Goal: Information Seeking & Learning: Learn about a topic

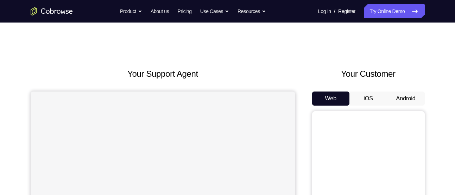
click at [420, 89] on div "Your Customer Web iOS Android" at bounding box center [368, 198] width 113 height 260
click at [416, 95] on button "Android" at bounding box center [406, 99] width 38 height 14
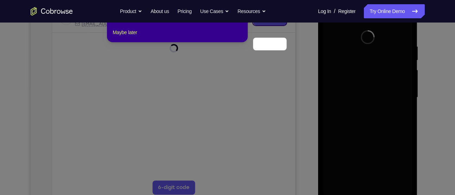
scroll to position [125, 0]
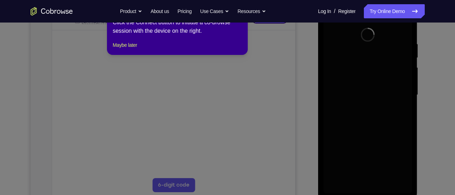
click at [137, 55] on div "1 of 8 × Click the Connect button to initiate a co-browse session with the devi…" at bounding box center [177, 27] width 141 height 55
click at [136, 49] on button "Maybe later" at bounding box center [125, 45] width 24 height 8
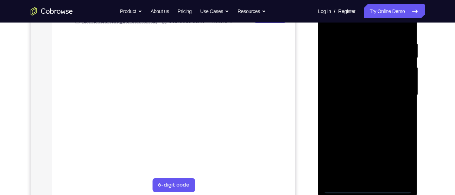
scroll to position [128, 0]
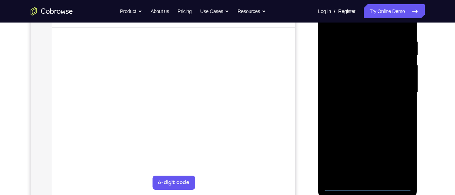
click at [394, 185] on div at bounding box center [368, 92] width 89 height 197
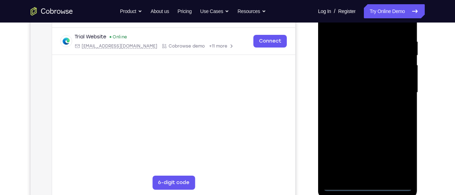
drag, startPoint x: 349, startPoint y: 141, endPoint x: 457, endPoint y: 133, distance: 108.0
click at [419, 133] on html "Online web based iOS Simulators and Android Emulators. Run iPhone, iPad, Mobile…" at bounding box center [368, 94] width 100 height 211
click at [338, 83] on div at bounding box center [368, 92] width 89 height 197
click at [398, 159] on div at bounding box center [368, 92] width 89 height 197
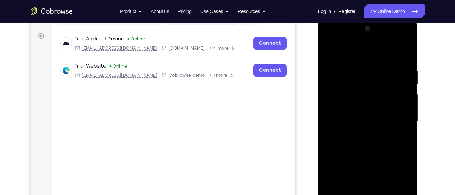
scroll to position [97, 0]
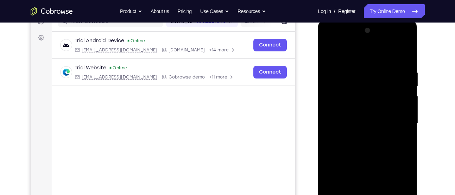
click at [365, 56] on div at bounding box center [368, 123] width 89 height 197
click at [394, 115] on div at bounding box center [368, 123] width 89 height 197
click at [360, 136] on div at bounding box center [368, 123] width 89 height 197
click at [382, 128] on div at bounding box center [368, 123] width 89 height 197
click at [363, 106] on div at bounding box center [368, 123] width 89 height 197
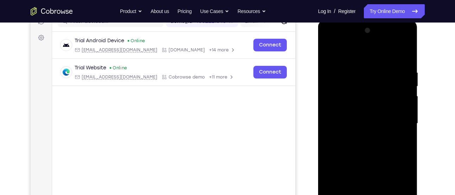
click at [362, 118] on div at bounding box center [368, 123] width 89 height 197
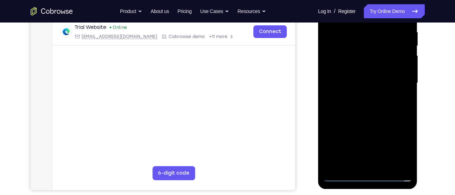
scroll to position [139, 0]
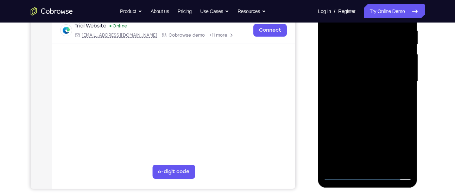
click at [364, 74] on div at bounding box center [368, 81] width 89 height 197
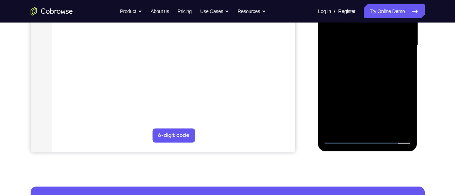
scroll to position [175, 0]
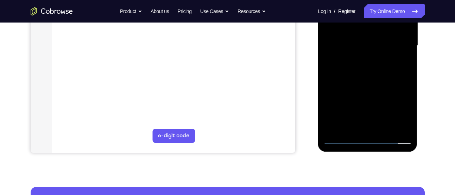
click at [374, 40] on div at bounding box center [368, 45] width 89 height 197
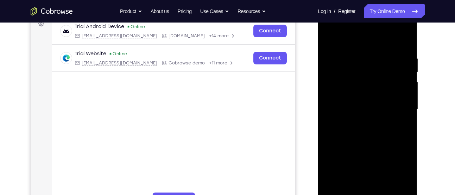
scroll to position [101, 0]
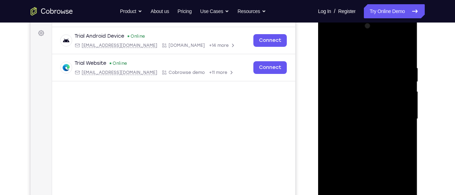
click at [332, 50] on div at bounding box center [368, 118] width 89 height 197
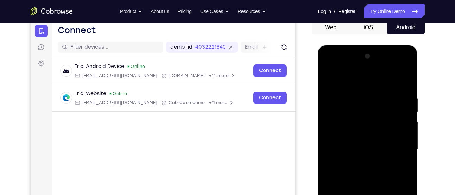
scroll to position [71, 0]
click at [367, 30] on button "iOS" at bounding box center [369, 28] width 38 height 14
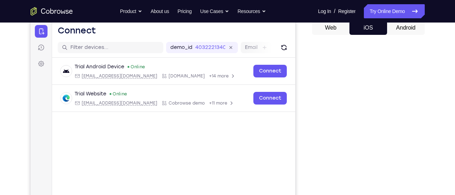
click at [403, 27] on button "Android" at bounding box center [406, 28] width 38 height 14
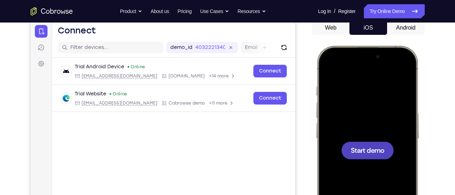
scroll to position [0, 0]
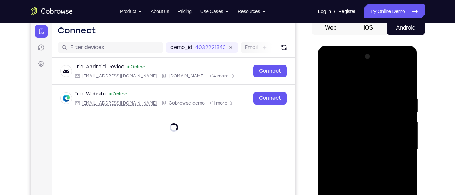
click at [358, 34] on button "iOS" at bounding box center [369, 28] width 38 height 14
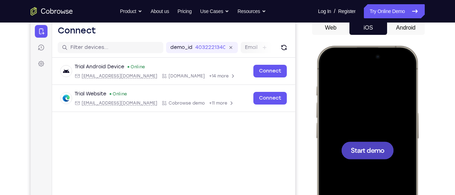
click at [377, 135] on div at bounding box center [367, 150] width 93 height 201
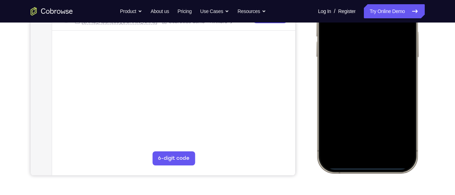
scroll to position [152, 0]
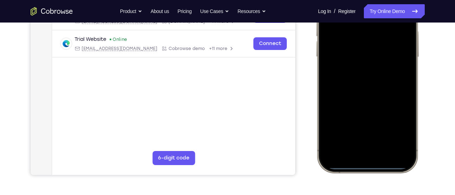
click at [374, 167] on div at bounding box center [367, 68] width 93 height 201
drag, startPoint x: 374, startPoint y: 167, endPoint x: 376, endPoint y: 87, distance: 79.6
click at [376, 87] on div at bounding box center [367, 68] width 93 height 201
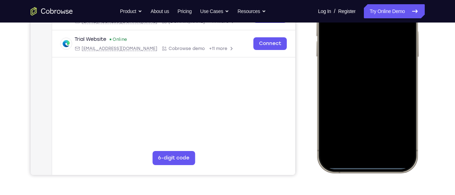
drag, startPoint x: 370, startPoint y: 146, endPoint x: 408, endPoint y: -43, distance: 192.8
click at [408, 0] on html "Online web based iOS Simulators and Android Emulators. Run iPhone, iPad, Mobile…" at bounding box center [368, 69] width 106 height 211
drag, startPoint x: 374, startPoint y: 166, endPoint x: 404, endPoint y: 54, distance: 116.5
click at [404, 54] on div at bounding box center [367, 68] width 93 height 201
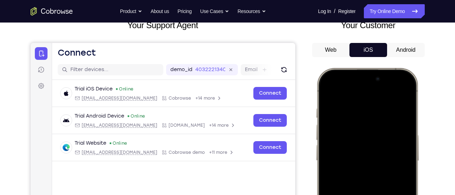
scroll to position [49, 0]
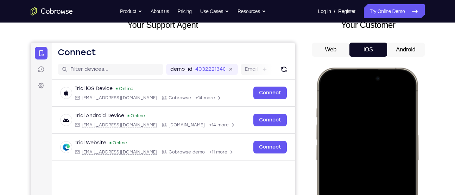
click at [359, 89] on div at bounding box center [367, 171] width 93 height 201
drag, startPoint x: 359, startPoint y: 89, endPoint x: 363, endPoint y: 169, distance: 80.4
click at [363, 169] on div at bounding box center [367, 171] width 93 height 201
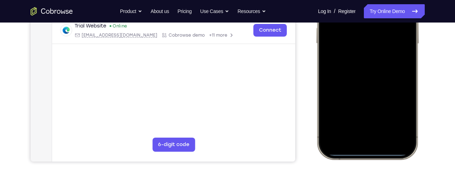
scroll to position [166, 0]
click at [371, 152] on div at bounding box center [367, 54] width 93 height 201
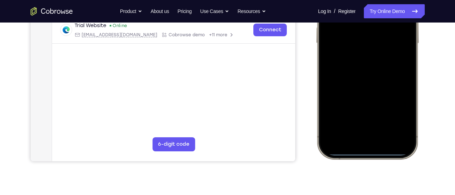
click at [371, 152] on div at bounding box center [367, 54] width 93 height 201
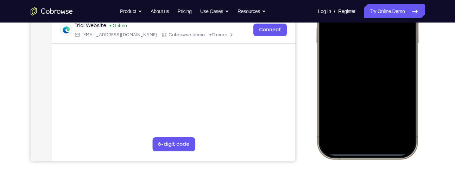
click at [371, 152] on div at bounding box center [367, 54] width 93 height 201
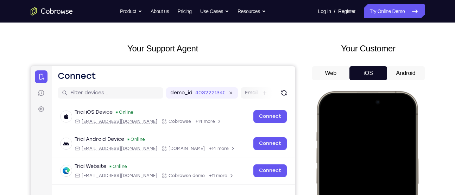
scroll to position [18, 0]
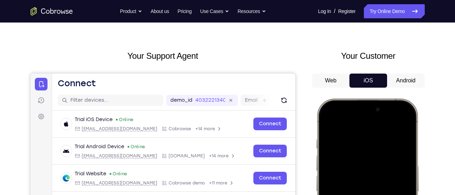
click at [400, 70] on div "Your Customer Web iOS Android" at bounding box center [368, 180] width 113 height 260
click at [401, 72] on div "Your Customer Web iOS Android" at bounding box center [368, 180] width 113 height 260
click at [404, 78] on button "Android" at bounding box center [406, 81] width 38 height 14
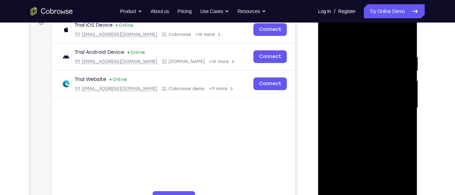
scroll to position [87, 0]
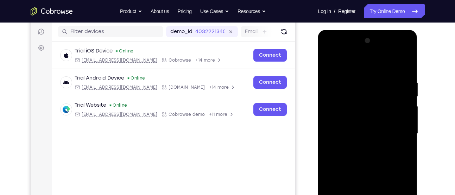
click at [396, 56] on div at bounding box center [368, 133] width 89 height 197
click at [407, 63] on div at bounding box center [368, 133] width 89 height 197
click at [332, 49] on div at bounding box center [368, 133] width 89 height 197
click at [335, 114] on div at bounding box center [368, 133] width 89 height 197
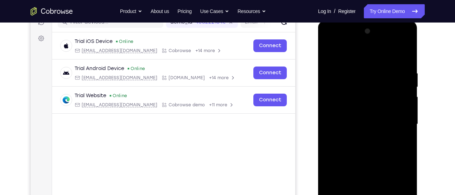
click at [361, 139] on div at bounding box center [368, 124] width 89 height 197
click at [368, 107] on div at bounding box center [368, 124] width 89 height 197
click at [364, 118] on div at bounding box center [368, 124] width 89 height 197
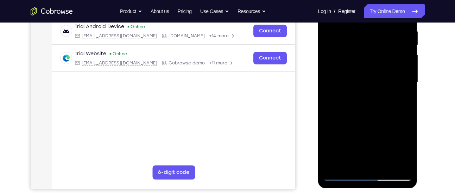
scroll to position [138, 0]
click at [379, 82] on div at bounding box center [368, 81] width 89 height 197
click at [381, 86] on div at bounding box center [368, 81] width 89 height 197
click at [376, 65] on div at bounding box center [368, 81] width 89 height 197
click at [377, 61] on div at bounding box center [368, 81] width 89 height 197
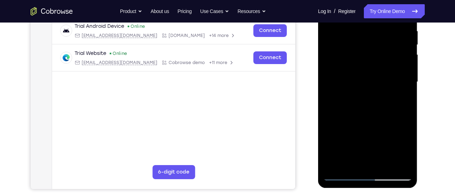
click at [375, 57] on div at bounding box center [368, 81] width 89 height 197
click at [375, 75] on div at bounding box center [368, 81] width 89 height 197
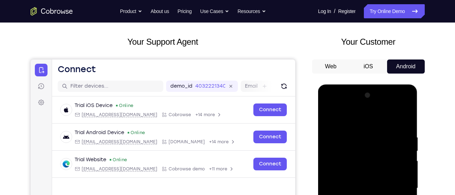
scroll to position [27, 0]
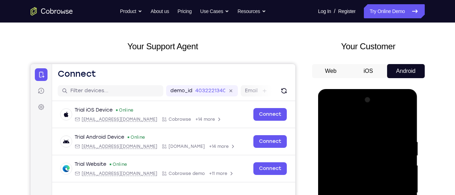
click at [38, 12] on icon "Go to the home page" at bounding box center [52, 11] width 42 height 8
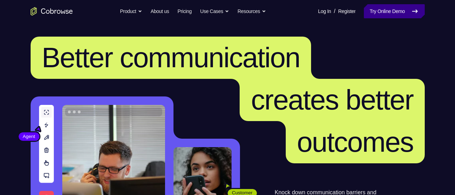
click at [371, 8] on link "Try Online Demo" at bounding box center [394, 11] width 61 height 14
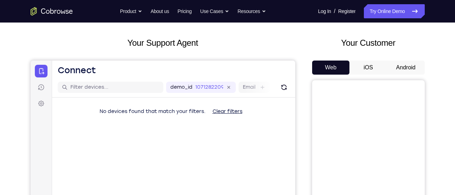
scroll to position [25, 0]
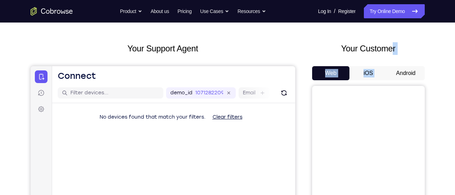
drag, startPoint x: 395, startPoint y: 57, endPoint x: 394, endPoint y: 68, distance: 11.7
click at [394, 68] on div "Your Customer Web iOS Android" at bounding box center [368, 172] width 113 height 260
click at [394, 68] on button "Android" at bounding box center [406, 73] width 38 height 14
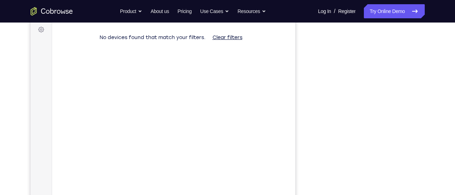
scroll to position [108, 0]
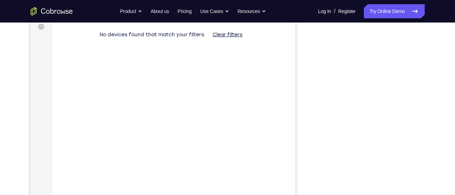
click at [449, 126] on div "Your Support Agent Your Customer Web iOS Android Next Steps We’d be happy to gi…" at bounding box center [227, 147] width 451 height 464
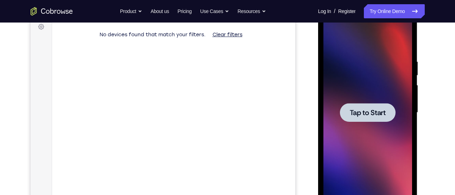
click at [403, 115] on div at bounding box center [368, 112] width 89 height 197
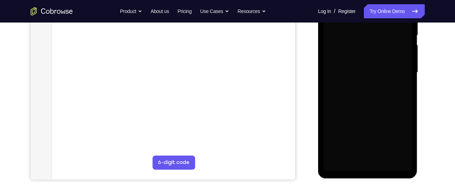
scroll to position [148, 0]
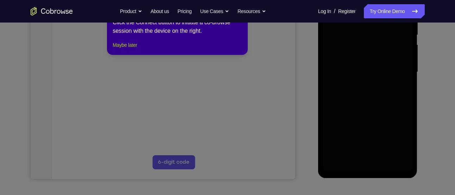
click at [137, 49] on button "Maybe later" at bounding box center [125, 45] width 24 height 8
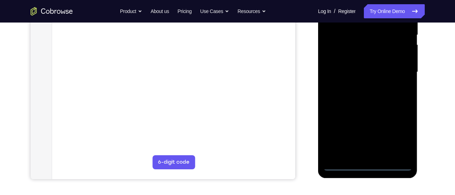
click at [396, 169] on div at bounding box center [368, 72] width 89 height 197
drag, startPoint x: 343, startPoint y: 98, endPoint x: 437, endPoint y: 84, distance: 95.0
click at [419, 84] on html "Online web based iOS Simulators and Android Emulators. Run iPhone, iPad, Mobile…" at bounding box center [368, 73] width 100 height 211
click at [351, 67] on div at bounding box center [368, 72] width 89 height 197
click at [395, 132] on div at bounding box center [368, 72] width 89 height 197
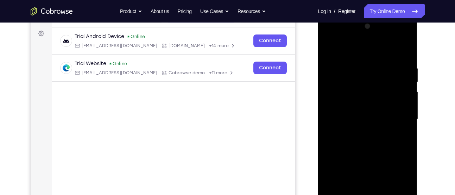
scroll to position [99, 0]
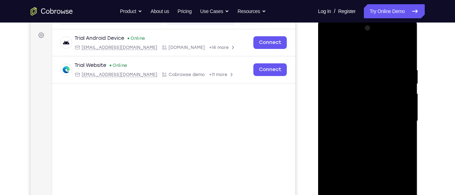
click at [364, 49] on div at bounding box center [368, 121] width 89 height 197
click at [398, 120] on div at bounding box center [368, 121] width 89 height 197
click at [361, 131] on div at bounding box center [368, 121] width 89 height 197
click at [364, 157] on div at bounding box center [368, 121] width 89 height 197
click at [384, 86] on div at bounding box center [368, 121] width 89 height 197
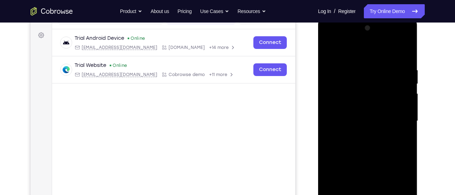
click at [375, 100] on div at bounding box center [368, 121] width 89 height 197
click at [372, 159] on div at bounding box center [368, 121] width 89 height 197
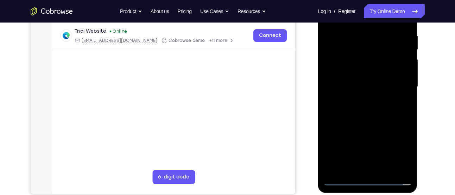
scroll to position [136, 0]
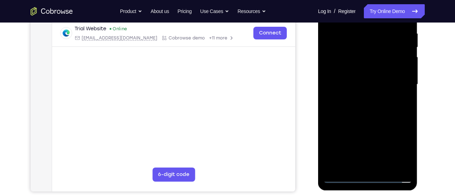
click at [373, 168] on div at bounding box center [368, 84] width 89 height 197
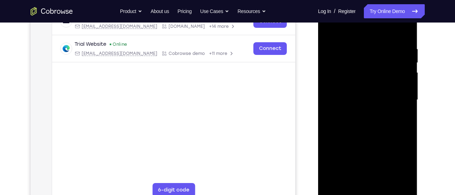
scroll to position [120, 0]
click at [404, 44] on div at bounding box center [368, 100] width 89 height 197
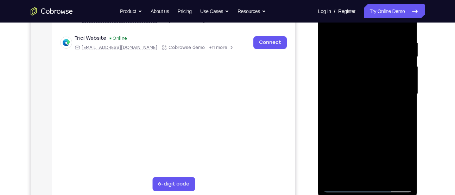
scroll to position [123, 0]
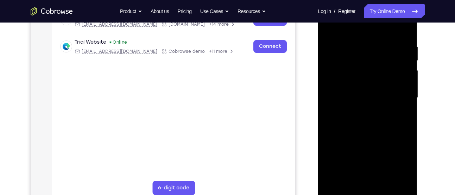
click at [360, 40] on div at bounding box center [368, 97] width 89 height 197
click at [405, 32] on div at bounding box center [368, 97] width 89 height 197
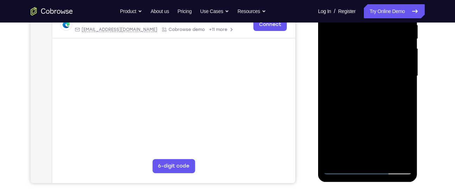
scroll to position [145, 0]
click at [384, 160] on div at bounding box center [368, 75] width 89 height 197
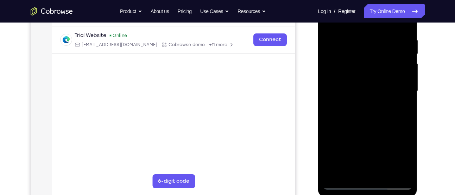
scroll to position [128, 0]
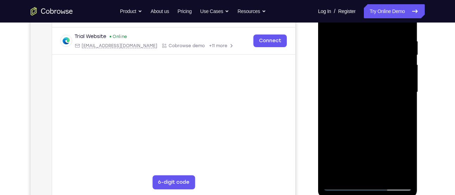
click at [364, 129] on div at bounding box center [368, 92] width 89 height 197
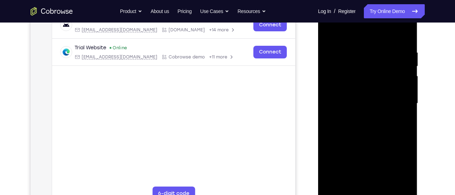
scroll to position [116, 0]
click at [362, 69] on div at bounding box center [368, 104] width 89 height 197
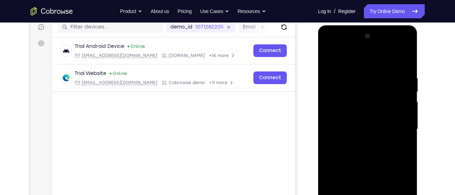
scroll to position [90, 0]
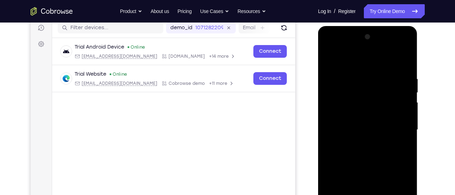
click at [398, 68] on div at bounding box center [368, 129] width 89 height 197
click at [409, 89] on div at bounding box center [368, 129] width 89 height 197
click at [326, 90] on div at bounding box center [368, 129] width 89 height 197
click at [327, 91] on div at bounding box center [368, 129] width 89 height 197
click at [335, 82] on div at bounding box center [368, 129] width 89 height 197
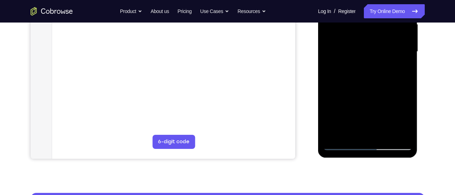
scroll to position [169, 0]
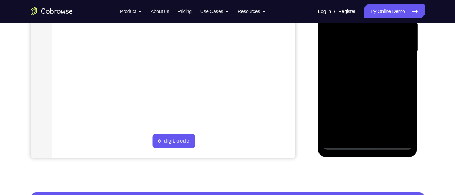
click at [350, 131] on div at bounding box center [368, 50] width 89 height 197
click at [408, 106] on div at bounding box center [368, 50] width 89 height 197
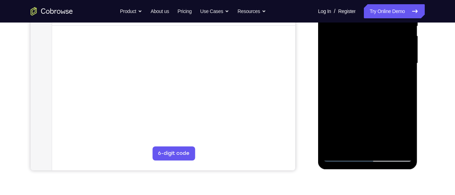
scroll to position [163, 0]
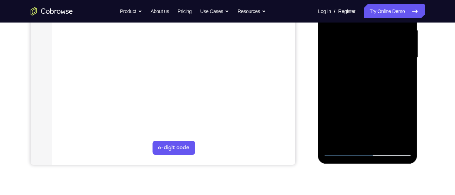
drag, startPoint x: 365, startPoint y: 123, endPoint x: 372, endPoint y: 32, distance: 90.8
click at [372, 32] on div at bounding box center [368, 57] width 89 height 197
drag, startPoint x: 361, startPoint y: 125, endPoint x: 374, endPoint y: 7, distance: 118.0
click at [374, 7] on div at bounding box center [368, 57] width 89 height 197
drag, startPoint x: 358, startPoint y: 104, endPoint x: 374, endPoint y: 19, distance: 85.6
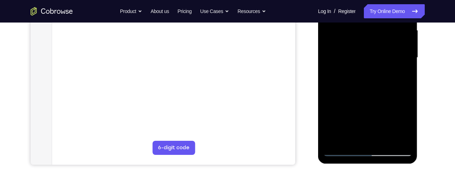
click at [374, 19] on div at bounding box center [368, 57] width 89 height 197
drag, startPoint x: 366, startPoint y: 117, endPoint x: 382, endPoint y: 9, distance: 109.3
click at [382, 9] on div at bounding box center [368, 57] width 89 height 197
drag, startPoint x: 371, startPoint y: 108, endPoint x: 381, endPoint y: 11, distance: 98.3
click at [381, 11] on div at bounding box center [368, 57] width 89 height 197
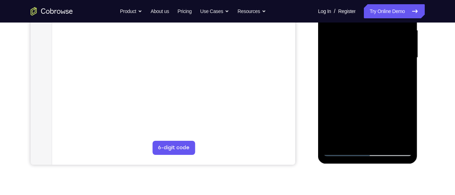
drag, startPoint x: 369, startPoint y: 108, endPoint x: 385, endPoint y: 2, distance: 107.1
click at [385, 2] on div at bounding box center [368, 57] width 89 height 197
drag, startPoint x: 367, startPoint y: 114, endPoint x: 395, endPoint y: 2, distance: 116.0
click at [395, 2] on div at bounding box center [368, 57] width 89 height 197
drag, startPoint x: 376, startPoint y: 120, endPoint x: 384, endPoint y: 13, distance: 107.3
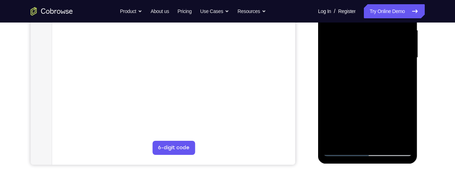
click at [384, 13] on div at bounding box center [368, 57] width 89 height 197
drag, startPoint x: 370, startPoint y: 120, endPoint x: 386, endPoint y: 2, distance: 119.4
click at [386, 2] on div at bounding box center [368, 57] width 89 height 197
drag, startPoint x: 370, startPoint y: 130, endPoint x: 390, endPoint y: 2, distance: 129.0
click at [390, 2] on div at bounding box center [368, 57] width 89 height 197
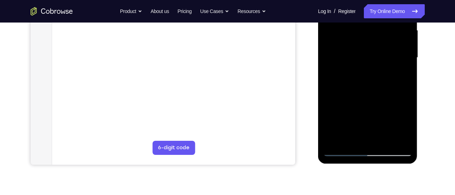
drag, startPoint x: 370, startPoint y: 118, endPoint x: 380, endPoint y: 2, distance: 116.6
click at [380, 2] on div at bounding box center [368, 57] width 89 height 197
click at [409, 86] on div at bounding box center [368, 57] width 89 height 197
click at [397, 85] on div at bounding box center [368, 57] width 89 height 197
drag, startPoint x: 364, startPoint y: 127, endPoint x: 387, endPoint y: 8, distance: 121.1
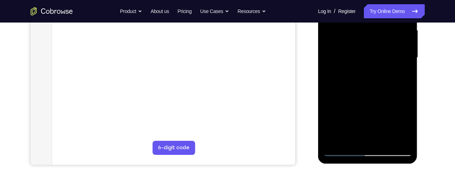
click at [387, 8] on div at bounding box center [368, 57] width 89 height 197
drag, startPoint x: 368, startPoint y: 107, endPoint x: 394, endPoint y: 26, distance: 85.3
click at [394, 26] on div at bounding box center [368, 57] width 89 height 197
drag, startPoint x: 370, startPoint y: 112, endPoint x: 391, endPoint y: 11, distance: 103.0
click at [391, 11] on div at bounding box center [368, 57] width 89 height 197
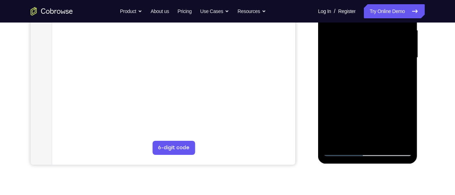
drag, startPoint x: 374, startPoint y: 116, endPoint x: 389, endPoint y: 38, distance: 79.0
click at [389, 38] on div at bounding box center [368, 57] width 89 height 197
click at [397, 83] on div at bounding box center [368, 57] width 89 height 197
click at [392, 83] on div at bounding box center [368, 57] width 89 height 197
click at [383, 85] on div at bounding box center [368, 57] width 89 height 197
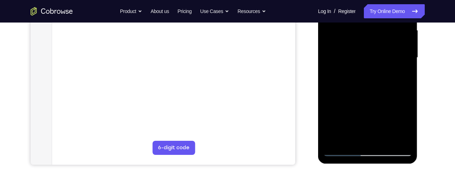
drag, startPoint x: 365, startPoint y: 120, endPoint x: 383, endPoint y: 35, distance: 87.4
click at [383, 35] on div at bounding box center [368, 57] width 89 height 197
drag, startPoint x: 364, startPoint y: 123, endPoint x: 390, endPoint y: 23, distance: 103.9
click at [390, 23] on div at bounding box center [368, 57] width 89 height 197
drag, startPoint x: 379, startPoint y: 105, endPoint x: 395, endPoint y: 13, distance: 93.0
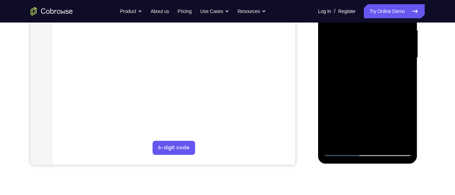
click at [395, 13] on div at bounding box center [368, 57] width 89 height 197
drag, startPoint x: 378, startPoint y: 118, endPoint x: 402, endPoint y: 8, distance: 113.2
click at [402, 8] on div at bounding box center [368, 57] width 89 height 197
drag, startPoint x: 369, startPoint y: 130, endPoint x: 402, endPoint y: 33, distance: 102.7
click at [402, 33] on div at bounding box center [368, 57] width 89 height 197
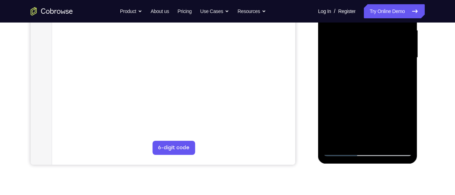
click at [377, 83] on div at bounding box center [368, 57] width 89 height 197
click at [368, 82] on div at bounding box center [368, 57] width 89 height 197
click at [362, 83] on div at bounding box center [368, 57] width 89 height 197
click at [355, 83] on div at bounding box center [368, 57] width 89 height 197
click at [346, 85] on div at bounding box center [368, 57] width 89 height 197
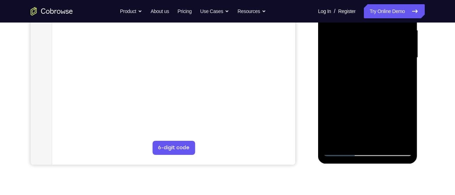
click at [341, 85] on div at bounding box center [368, 57] width 89 height 197
drag, startPoint x: 369, startPoint y: 99, endPoint x: 376, endPoint y: 39, distance: 60.6
click at [376, 39] on div at bounding box center [368, 57] width 89 height 197
drag, startPoint x: 365, startPoint y: 111, endPoint x: 383, endPoint y: 22, distance: 90.8
click at [383, 22] on div at bounding box center [368, 57] width 89 height 197
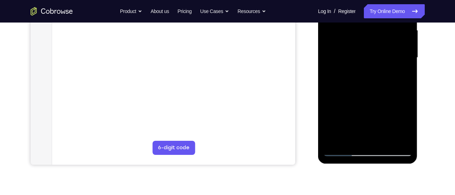
drag, startPoint x: 369, startPoint y: 105, endPoint x: 367, endPoint y: 117, distance: 11.8
click at [367, 117] on div at bounding box center [368, 57] width 89 height 197
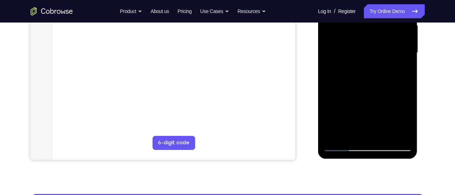
scroll to position [165, 0]
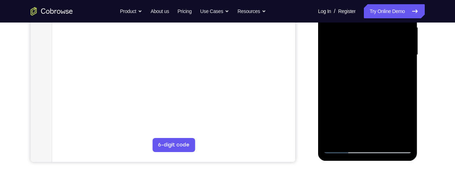
drag, startPoint x: 369, startPoint y: 114, endPoint x: 389, endPoint y: 2, distance: 113.5
click at [389, 2] on div at bounding box center [368, 54] width 89 height 197
drag, startPoint x: 370, startPoint y: 119, endPoint x: 391, endPoint y: 11, distance: 109.9
click at [391, 11] on div at bounding box center [368, 54] width 89 height 197
drag, startPoint x: 359, startPoint y: 117, endPoint x: 380, endPoint y: 2, distance: 117.1
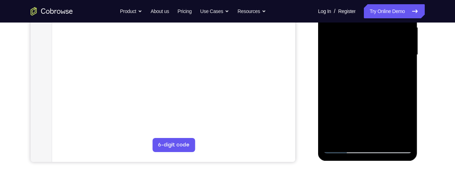
click at [380, 2] on div at bounding box center [368, 54] width 89 height 197
drag, startPoint x: 360, startPoint y: 99, endPoint x: 376, endPoint y: 16, distance: 84.3
click at [376, 16] on div at bounding box center [368, 54] width 89 height 197
drag, startPoint x: 368, startPoint y: 112, endPoint x: 396, endPoint y: 2, distance: 113.6
click at [396, 2] on div at bounding box center [368, 54] width 89 height 197
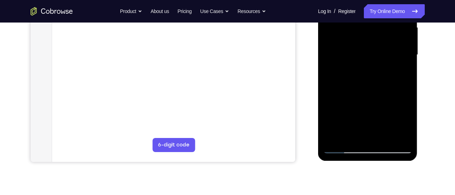
drag, startPoint x: 367, startPoint y: 125, endPoint x: 389, endPoint y: 10, distance: 117.0
click at [389, 10] on div at bounding box center [368, 54] width 89 height 197
drag, startPoint x: 374, startPoint y: 105, endPoint x: 395, endPoint y: 2, distance: 105.0
click at [395, 2] on div at bounding box center [368, 54] width 89 height 197
drag, startPoint x: 374, startPoint y: 123, endPoint x: 394, endPoint y: 2, distance: 122.3
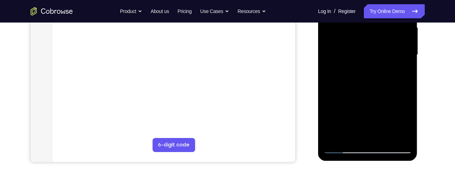
click at [394, 2] on div at bounding box center [368, 54] width 89 height 197
drag, startPoint x: 370, startPoint y: 111, endPoint x: 378, endPoint y: 2, distance: 109.1
click at [378, 2] on div at bounding box center [368, 54] width 89 height 197
drag, startPoint x: 366, startPoint y: 131, endPoint x: 388, endPoint y: 2, distance: 130.4
click at [388, 2] on div at bounding box center [368, 54] width 89 height 197
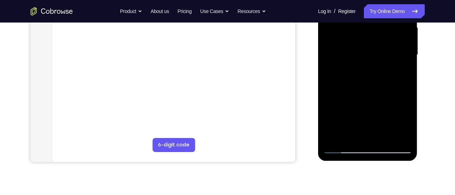
drag, startPoint x: 374, startPoint y: 105, endPoint x: 373, endPoint y: 113, distance: 8.6
click at [373, 113] on div at bounding box center [368, 54] width 89 height 197
drag, startPoint x: 374, startPoint y: 112, endPoint x: 409, endPoint y: 19, distance: 99.5
click at [409, 19] on div at bounding box center [368, 54] width 89 height 197
drag, startPoint x: 371, startPoint y: 123, endPoint x: 394, endPoint y: 2, distance: 122.6
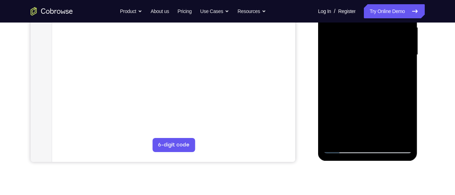
click at [394, 2] on div at bounding box center [368, 54] width 89 height 197
drag, startPoint x: 365, startPoint y: 131, endPoint x: 379, endPoint y: 36, distance: 95.7
click at [379, 36] on div at bounding box center [368, 54] width 89 height 197
drag, startPoint x: 375, startPoint y: 125, endPoint x: 391, endPoint y: 2, distance: 123.6
click at [391, 2] on div at bounding box center [368, 54] width 89 height 197
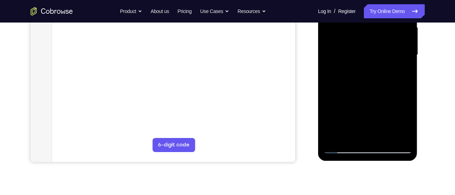
drag, startPoint x: 363, startPoint y: 123, endPoint x: 374, endPoint y: 23, distance: 100.2
click at [374, 23] on div at bounding box center [368, 54] width 89 height 197
drag, startPoint x: 365, startPoint y: 100, endPoint x: 376, endPoint y: 17, distance: 83.9
click at [376, 17] on div at bounding box center [368, 54] width 89 height 197
drag, startPoint x: 367, startPoint y: 118, endPoint x: 360, endPoint y: 188, distance: 69.7
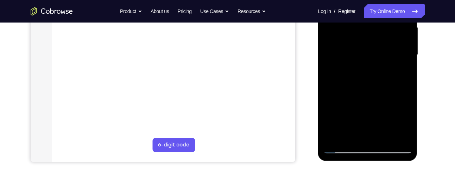
click at [360, 162] on html "Online web based iOS Simulators and Android Emulators. Run iPhone, iPad, Mobile…" at bounding box center [368, 56] width 100 height 211
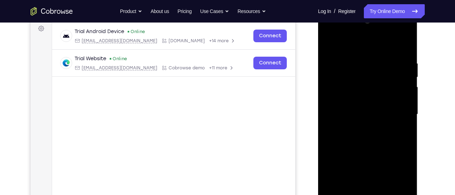
scroll to position [120, 0]
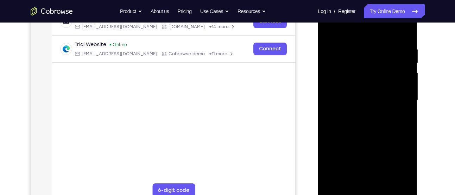
click at [356, 159] on div at bounding box center [368, 100] width 89 height 197
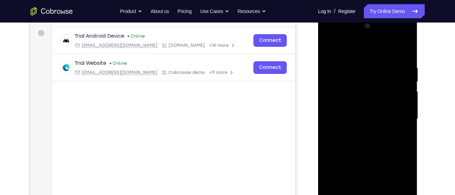
scroll to position [98, 0]
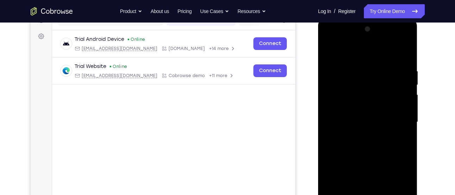
click at [403, 51] on div at bounding box center [368, 122] width 89 height 197
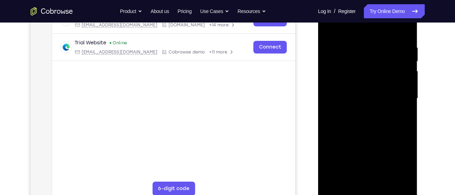
scroll to position [122, 0]
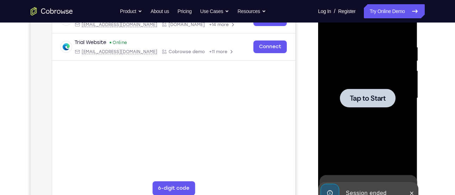
click at [362, 90] on div at bounding box center [368, 98] width 56 height 19
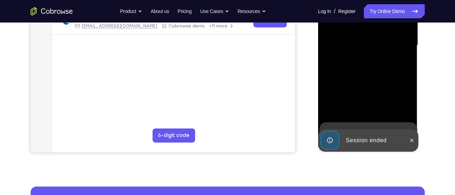
scroll to position [245, 0]
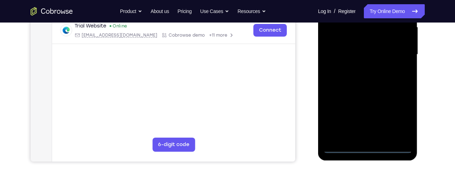
scroll to position [160, 0]
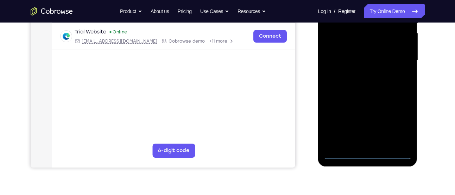
drag, startPoint x: 349, startPoint y: 74, endPoint x: 398, endPoint y: 71, distance: 48.7
click at [398, 71] on div at bounding box center [368, 60] width 89 height 197
click at [343, 57] on div at bounding box center [368, 60] width 89 height 197
click at [396, 121] on div at bounding box center [368, 60] width 89 height 197
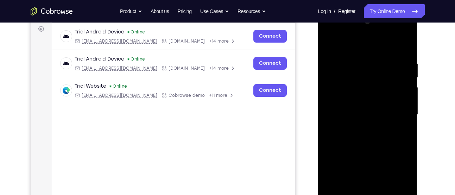
scroll to position [93, 0]
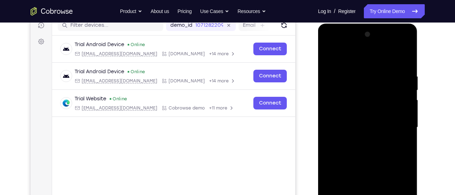
click at [375, 62] on div at bounding box center [368, 127] width 89 height 197
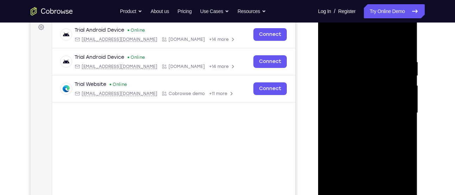
scroll to position [111, 0]
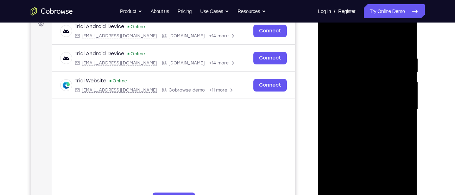
click at [393, 109] on div at bounding box center [368, 109] width 89 height 197
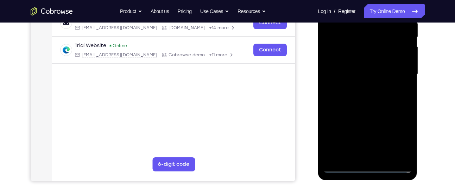
scroll to position [151, 0]
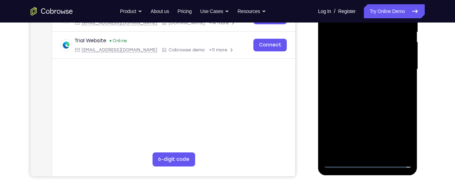
click at [359, 83] on div at bounding box center [368, 69] width 89 height 197
click at [366, 105] on div at bounding box center [368, 69] width 89 height 197
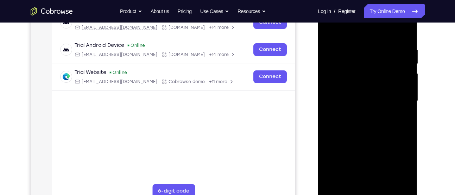
scroll to position [119, 0]
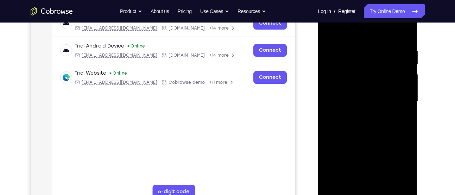
click at [385, 64] on div at bounding box center [368, 101] width 89 height 197
click at [377, 85] on div at bounding box center [368, 101] width 89 height 197
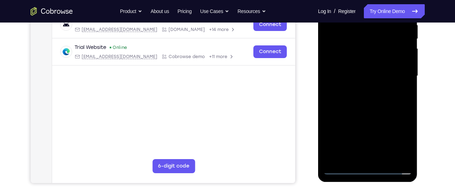
scroll to position [150, 0]
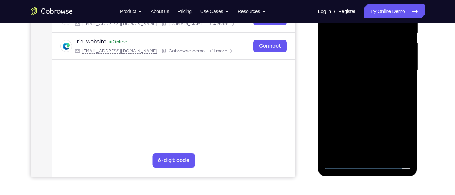
click at [382, 107] on div at bounding box center [368, 70] width 89 height 197
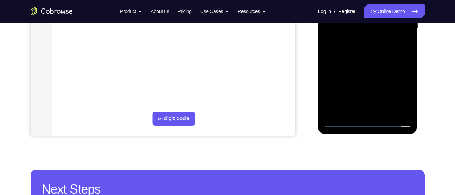
click at [380, 110] on div at bounding box center [368, 28] width 89 height 197
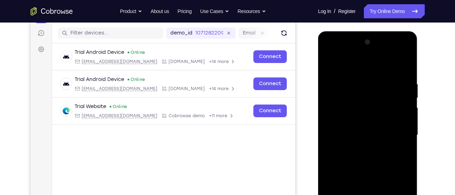
scroll to position [85, 0]
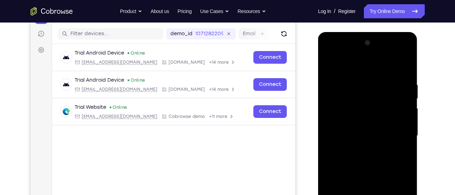
click at [359, 126] on div at bounding box center [368, 135] width 89 height 197
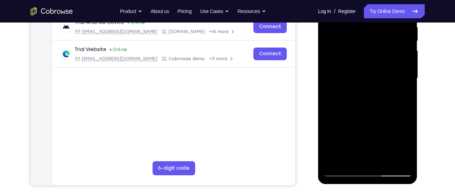
scroll to position [144, 0]
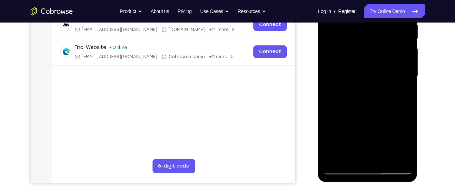
click at [379, 103] on div at bounding box center [368, 75] width 89 height 197
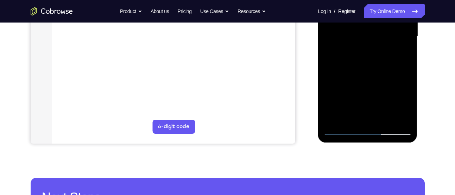
scroll to position [187, 0]
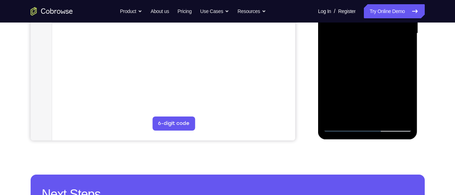
click at [386, 115] on div at bounding box center [368, 33] width 89 height 197
click at [365, 73] on div at bounding box center [368, 33] width 89 height 197
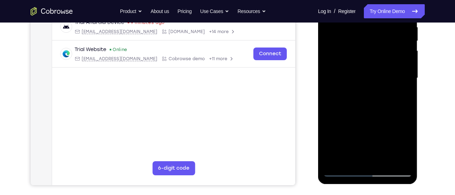
scroll to position [142, 0]
click at [368, 71] on div at bounding box center [368, 78] width 89 height 197
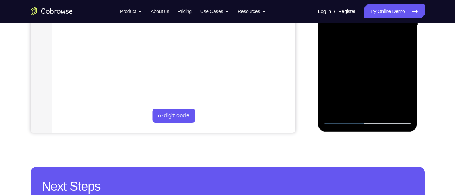
scroll to position [195, 0]
click at [343, 116] on div at bounding box center [368, 25] width 89 height 197
click at [343, 118] on div at bounding box center [368, 25] width 89 height 197
click at [400, 110] on div at bounding box center [368, 25] width 89 height 197
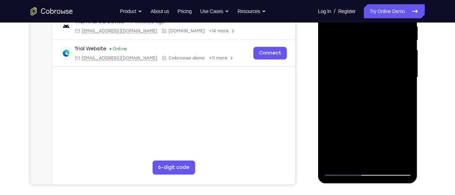
scroll to position [145, 0]
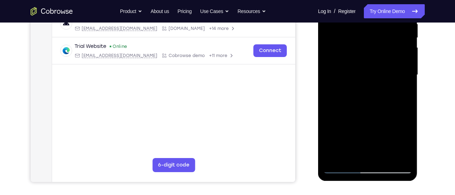
click at [398, 91] on div at bounding box center [368, 74] width 89 height 197
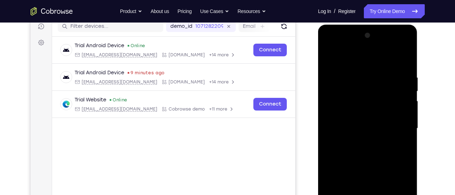
scroll to position [88, 0]
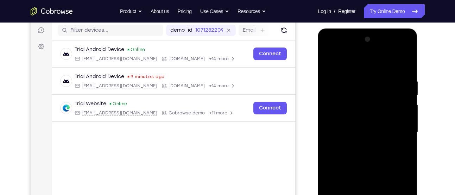
click at [328, 63] on div at bounding box center [368, 132] width 89 height 197
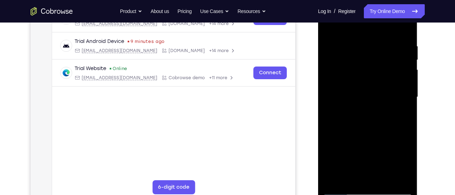
scroll to position [123, 0]
click at [339, 94] on div at bounding box center [368, 97] width 89 height 197
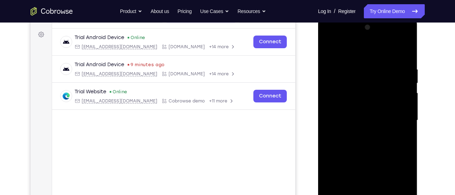
scroll to position [99, 0]
click at [324, 86] on div at bounding box center [368, 121] width 89 height 197
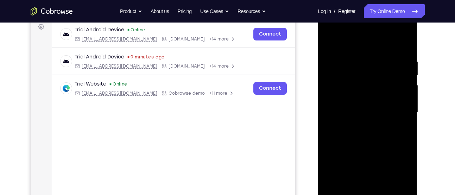
scroll to position [111, 0]
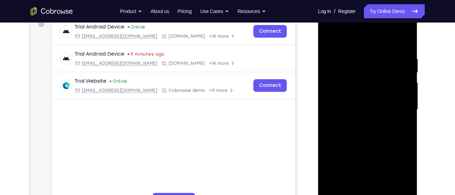
click at [402, 98] on div at bounding box center [368, 109] width 89 height 197
click at [402, 115] on div at bounding box center [368, 109] width 89 height 197
click at [326, 106] on div at bounding box center [368, 109] width 89 height 197
click at [404, 124] on div at bounding box center [368, 109] width 89 height 197
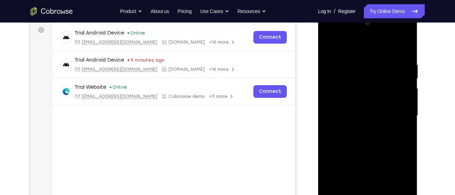
scroll to position [106, 0]
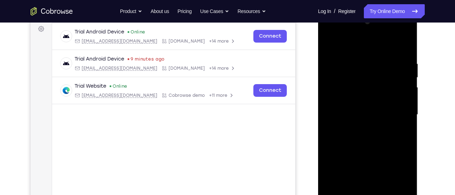
click at [405, 112] on div at bounding box center [368, 114] width 89 height 197
click at [405, 93] on div at bounding box center [368, 114] width 89 height 197
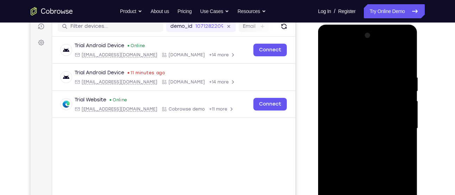
scroll to position [92, 0]
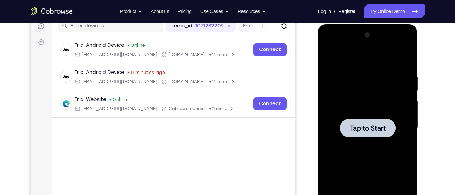
click at [402, 24] on div "Tap to Start" at bounding box center [368, 24] width 100 height 0
click at [374, 129] on span "Tap to Start" at bounding box center [368, 128] width 36 height 7
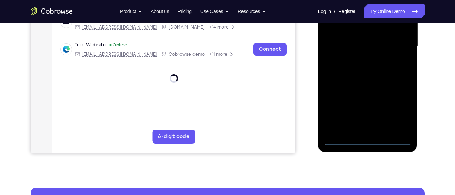
scroll to position [179, 0]
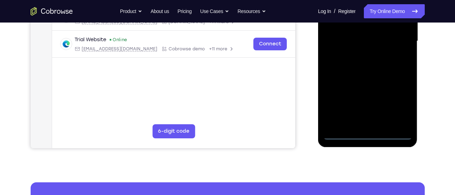
click at [392, 137] on div at bounding box center [368, 41] width 89 height 197
drag, startPoint x: 354, startPoint y: 91, endPoint x: 388, endPoint y: 88, distance: 33.9
click at [388, 88] on div at bounding box center [368, 41] width 89 height 197
click at [342, 40] on div at bounding box center [368, 41] width 89 height 197
click at [340, 38] on div at bounding box center [368, 41] width 89 height 197
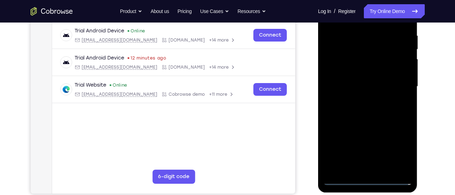
scroll to position [127, 0]
